Goal: Check status: Check status

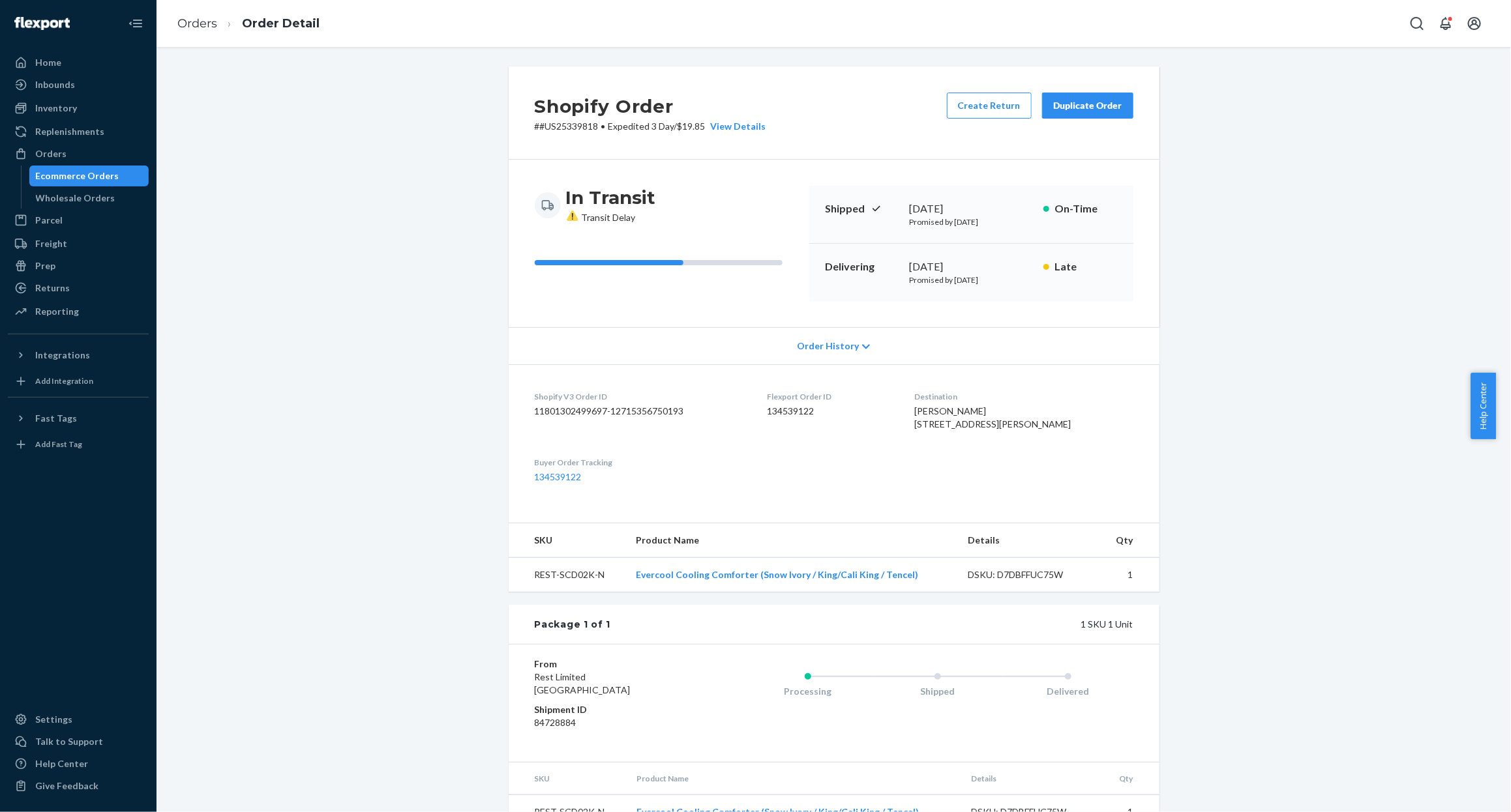
click at [94, 172] on div "Ecommerce Orders" at bounding box center [77, 176] width 83 height 13
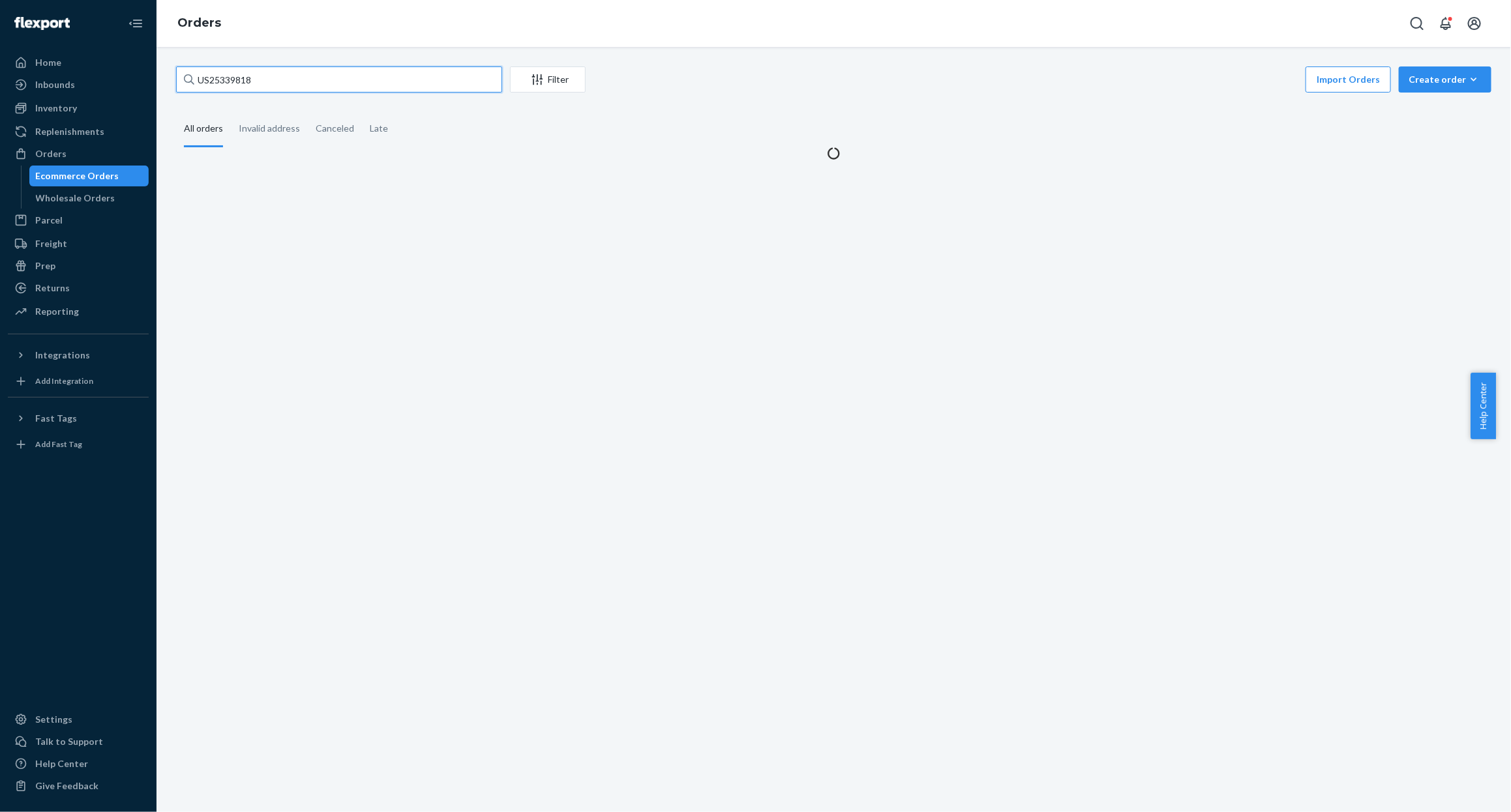
click at [370, 78] on input "US25339818" at bounding box center [339, 79] width 326 height 26
paste input "40603"
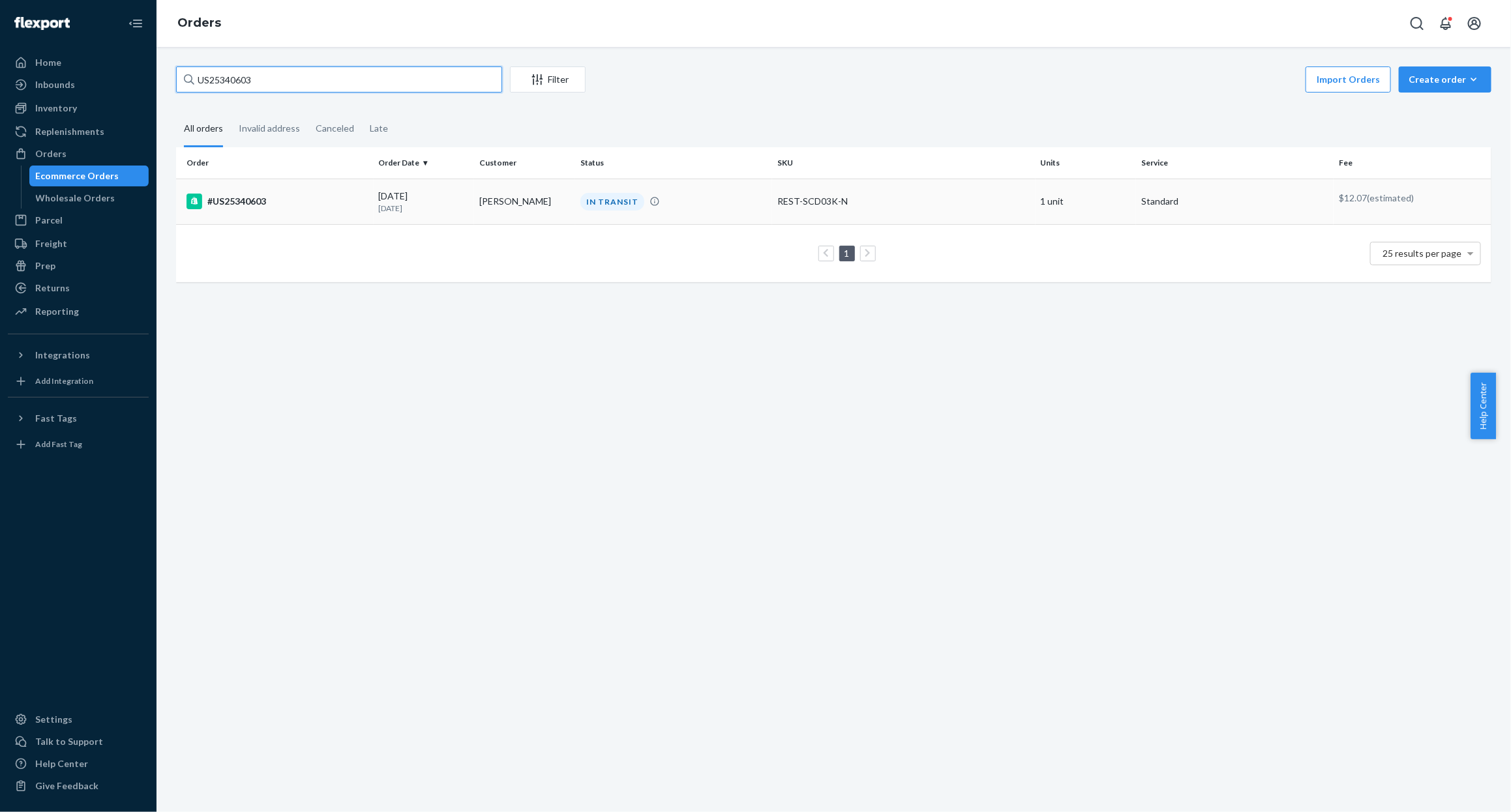
type input "US25340603"
click at [333, 205] on div "#US25340603" at bounding box center [277, 201] width 182 height 16
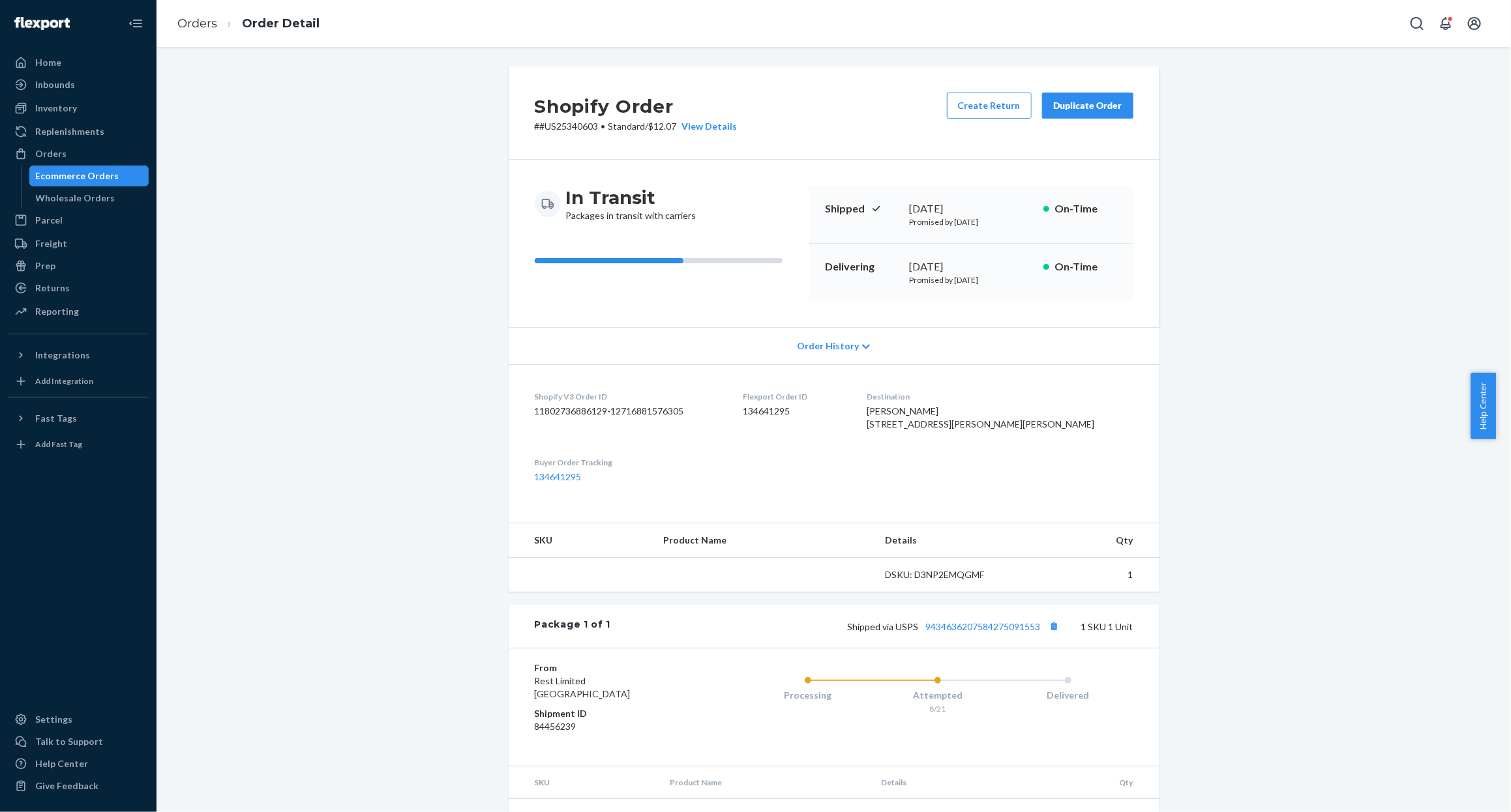
click at [435, 298] on div "Shopify Order # #US25340603 • Standard / $12.07 View Details Create Return Dupl…" at bounding box center [834, 457] width 1335 height 783
click at [554, 482] on link "134641295" at bounding box center [559, 476] width 47 height 11
